Goal: Information Seeking & Learning: Learn about a topic

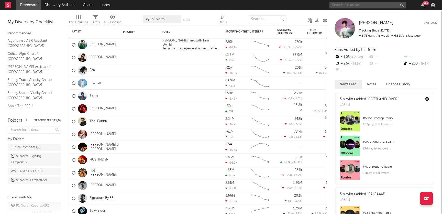
click at [350, 4] on input "text" at bounding box center [368, 5] width 77 height 6
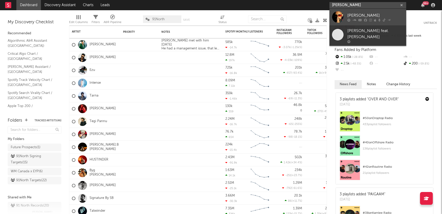
type input "[PERSON_NAME]"
click at [360, 16] on div "[PERSON_NAME]" at bounding box center [376, 15] width 56 height 6
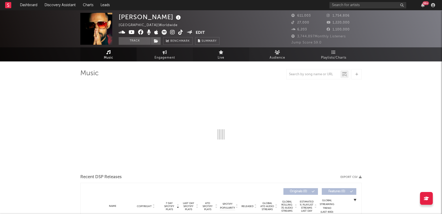
select select "6m"
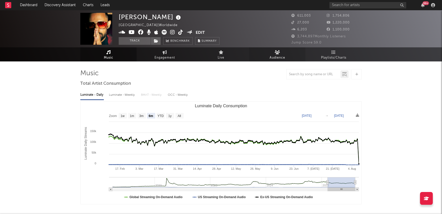
click at [278, 55] on span "Audience" at bounding box center [278, 58] width 16 height 6
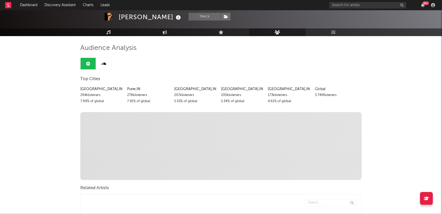
scroll to position [9, 0]
